Goal: Find specific page/section: Find specific page/section

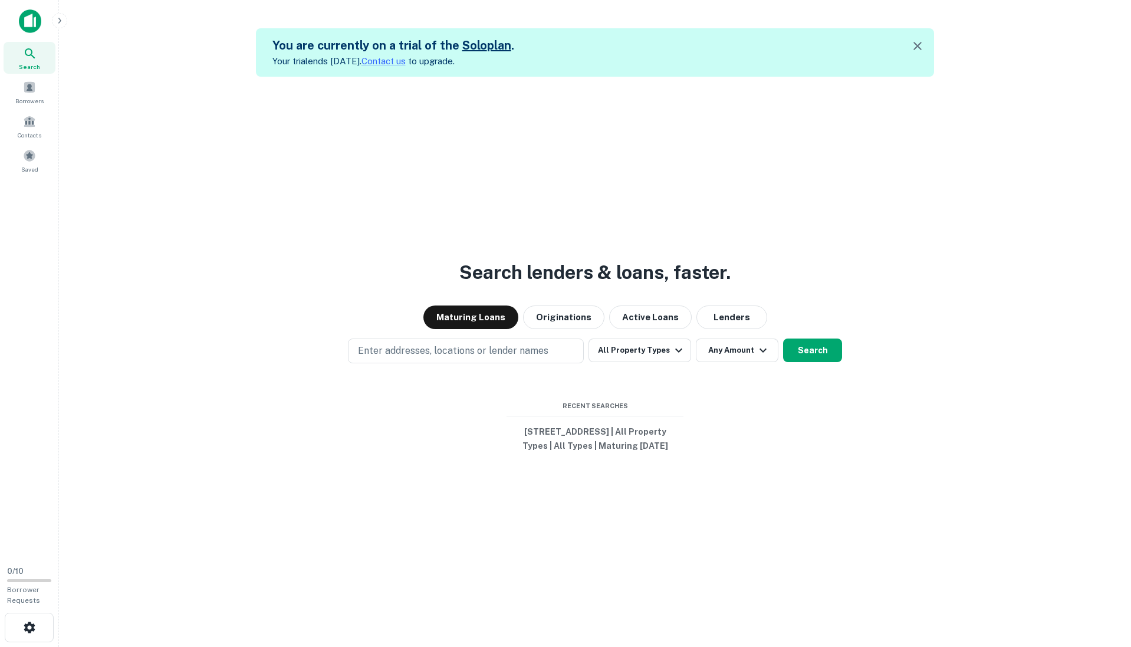
click at [36, 62] on span "Search" at bounding box center [29, 66] width 21 height 9
click at [567, 423] on button "[STREET_ADDRESS] | All Property Types | All Types | Maturing [DATE]" at bounding box center [594, 438] width 177 height 35
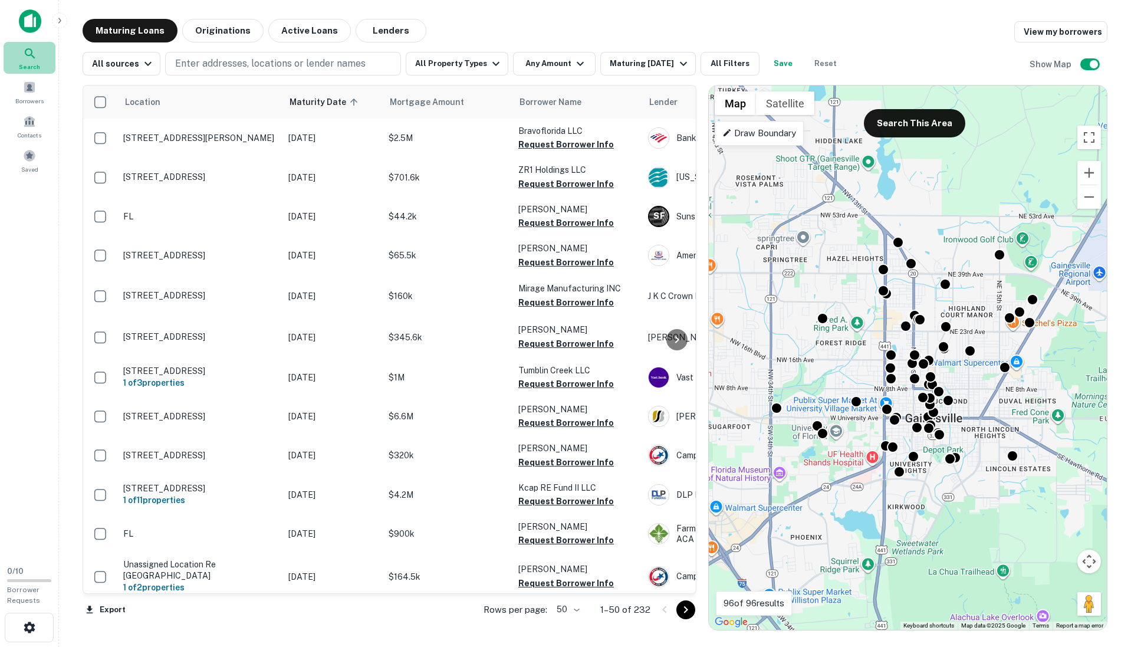
click at [37, 51] on div "Search" at bounding box center [30, 58] width 52 height 32
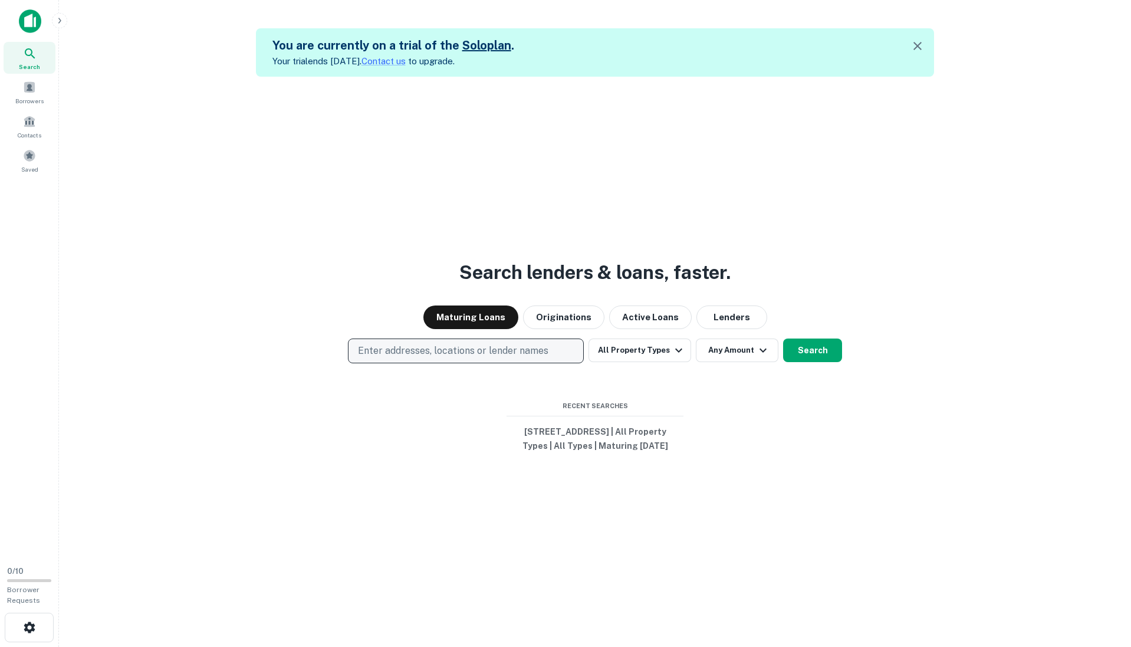
click at [492, 344] on p "Enter addresses, locations or lender names" at bounding box center [453, 351] width 190 height 14
type input "**********"
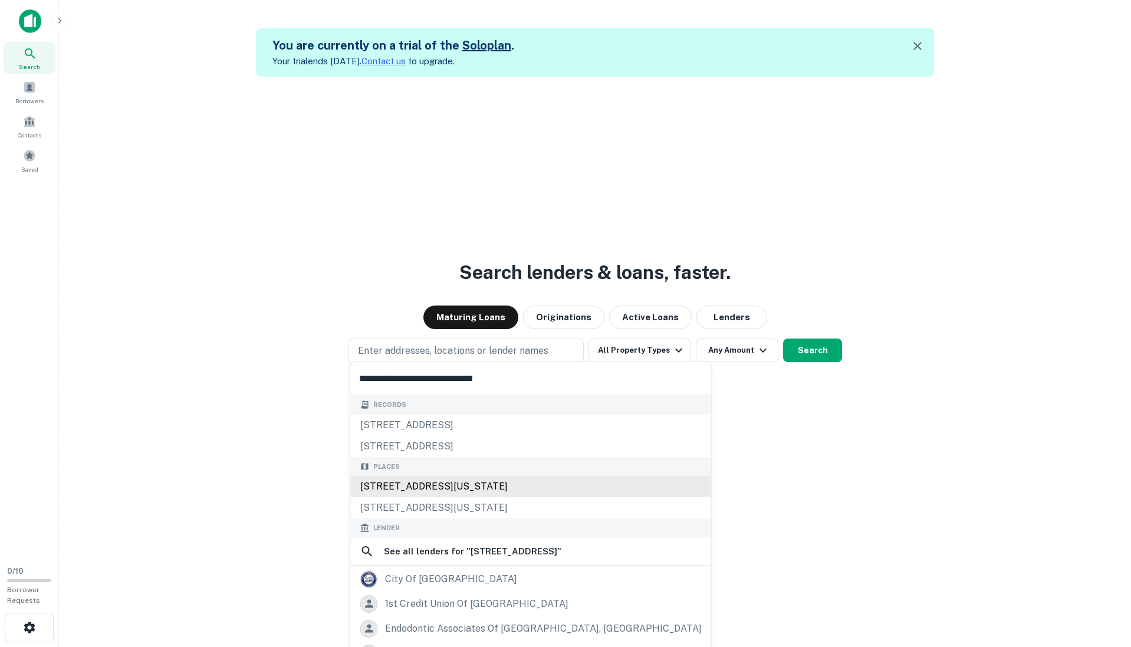
click at [440, 483] on div "[STREET_ADDRESS][US_STATE]" at bounding box center [531, 486] width 360 height 21
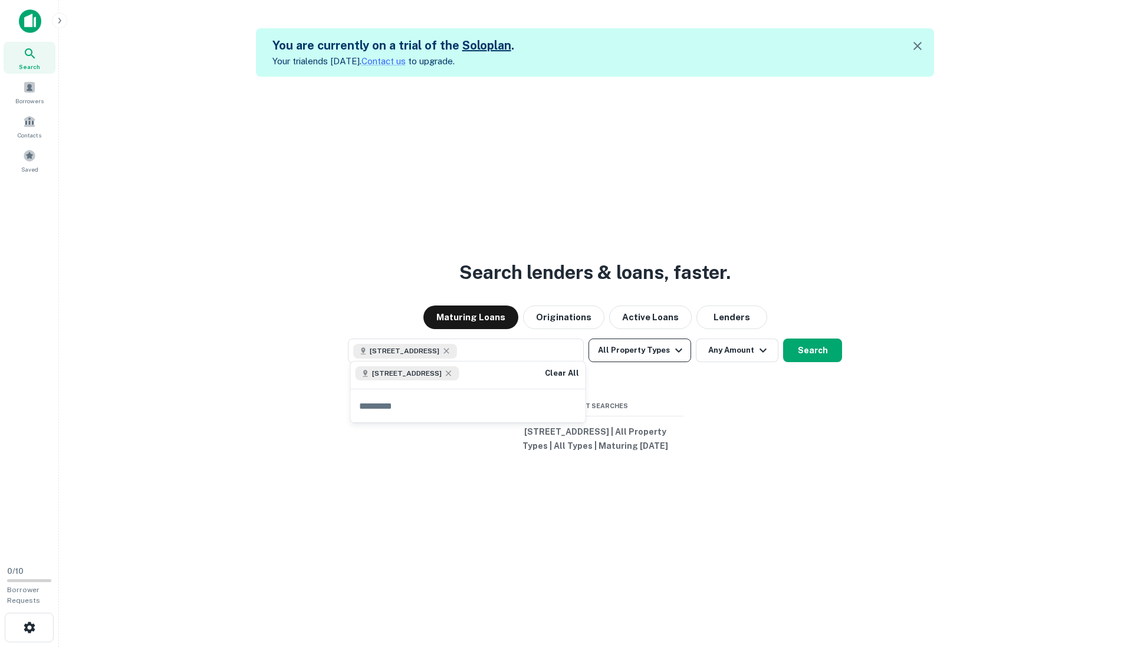
click at [661, 341] on button "All Property Types" at bounding box center [639, 350] width 103 height 24
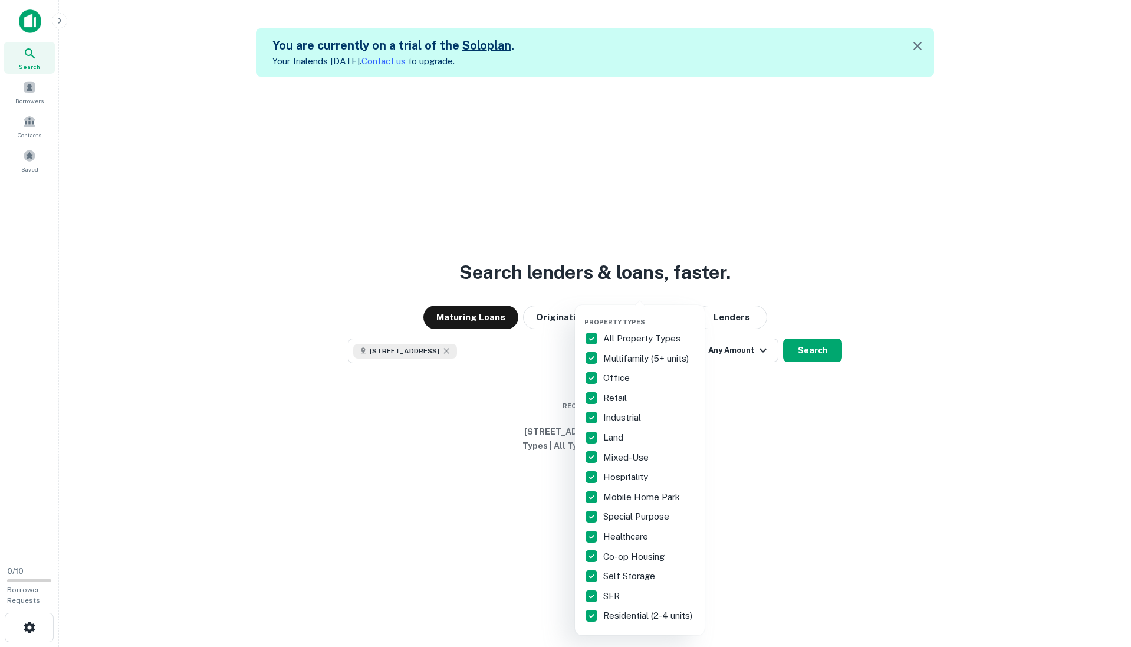
click at [751, 370] on div at bounding box center [565, 323] width 1131 height 647
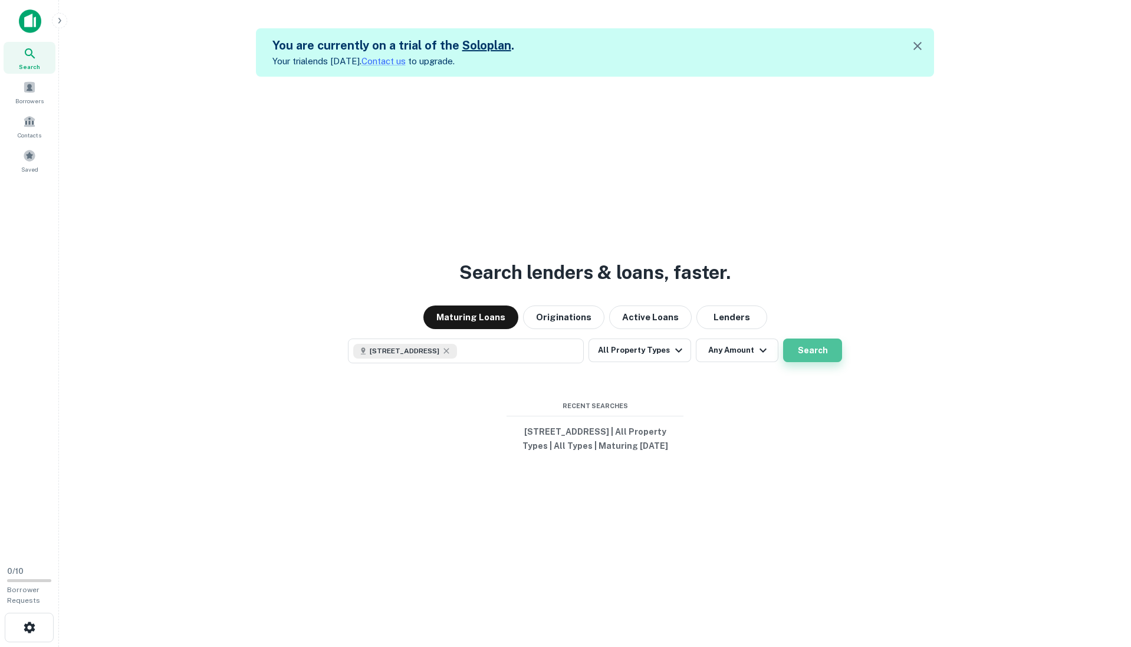
click at [799, 351] on button "Search" at bounding box center [812, 350] width 59 height 24
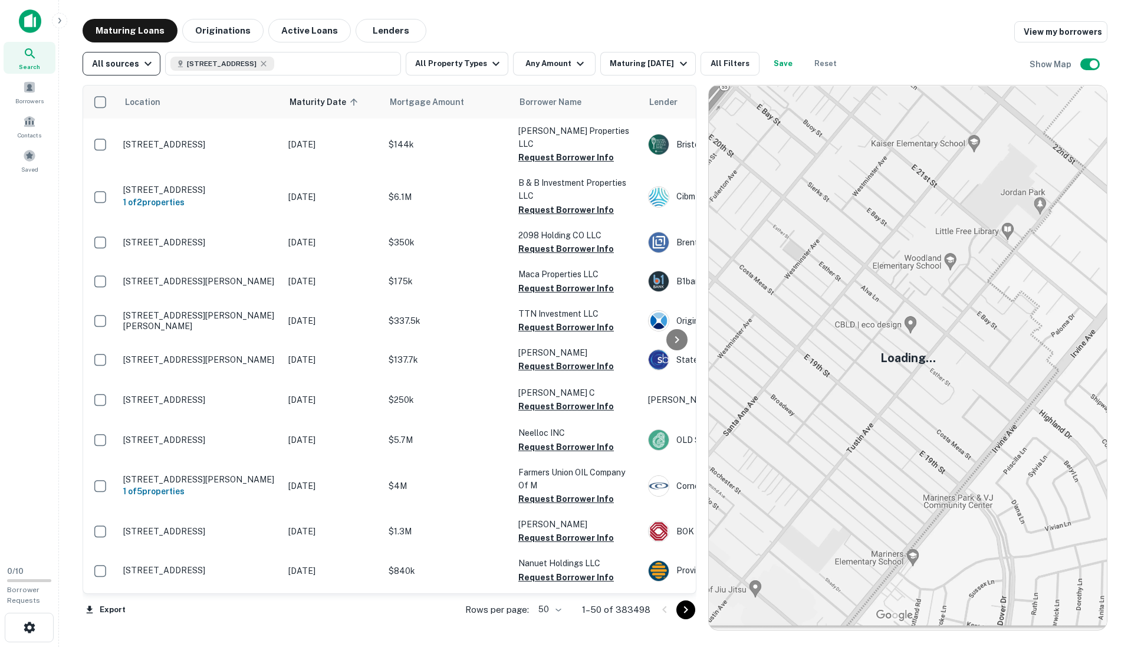
click at [135, 61] on div "All sources" at bounding box center [123, 64] width 63 height 14
click at [149, 62] on div at bounding box center [565, 323] width 1131 height 647
click at [432, 70] on button "All Property Types" at bounding box center [457, 64] width 103 height 24
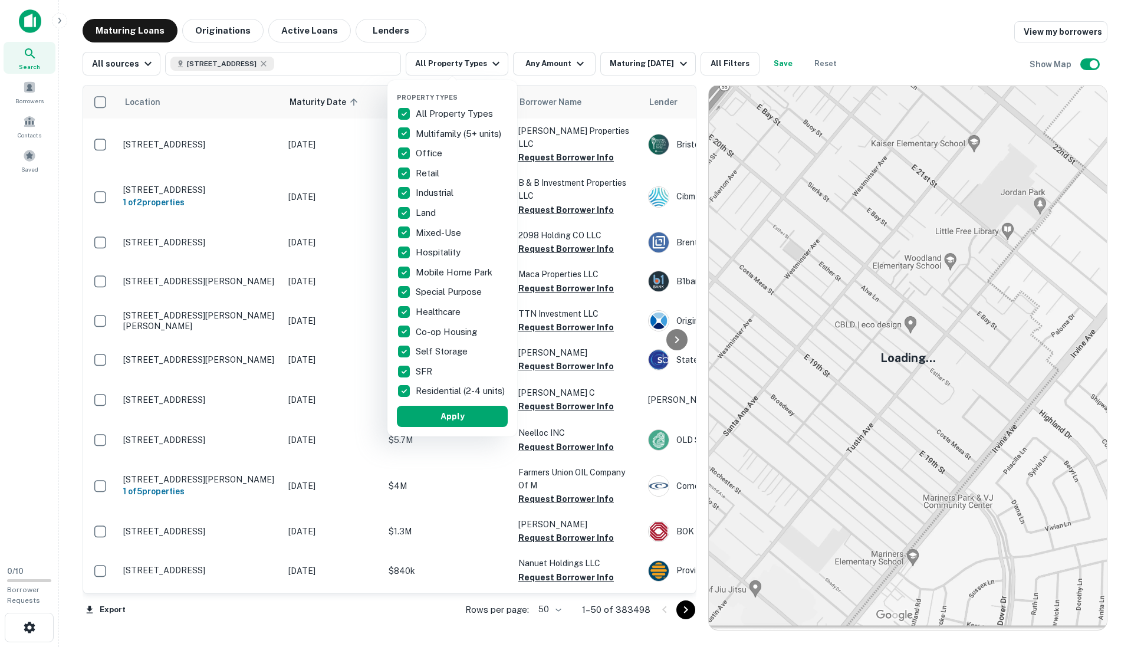
click at [433, 251] on p "Hospitality" at bounding box center [439, 252] width 47 height 14
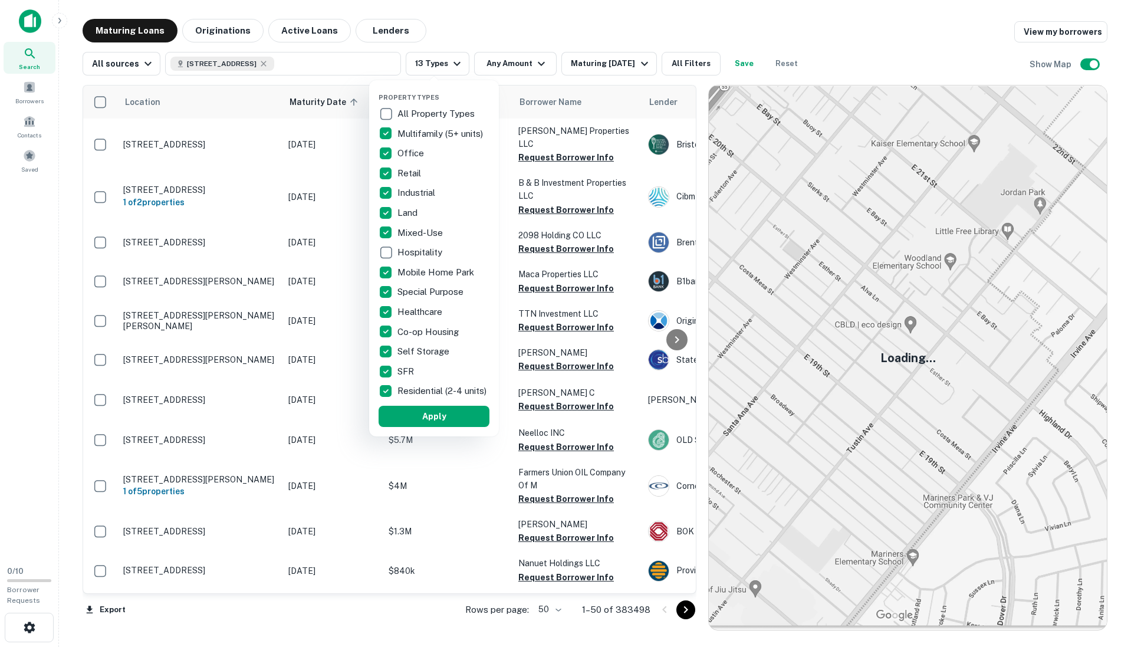
click at [432, 274] on p "Mobile Home Park" at bounding box center [436, 272] width 79 height 14
click at [432, 289] on p "Special Purpose" at bounding box center [431, 292] width 68 height 14
click at [425, 308] on p "Healthcare" at bounding box center [420, 312] width 47 height 14
click at [419, 416] on button "Apply" at bounding box center [434, 416] width 111 height 21
